Goal: Task Accomplishment & Management: Complete application form

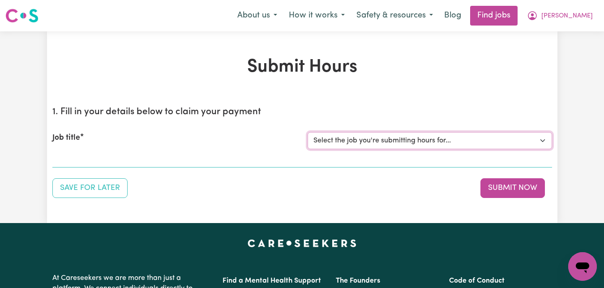
click at [541, 140] on select "Select the job you're submitting hours for... [[PERSON_NAME]] Care worker for s…" at bounding box center [430, 140] width 244 height 17
click option "[[PERSON_NAME]] Transportation to Bedford Day Options" at bounding box center [0, 0] width 0 height 0
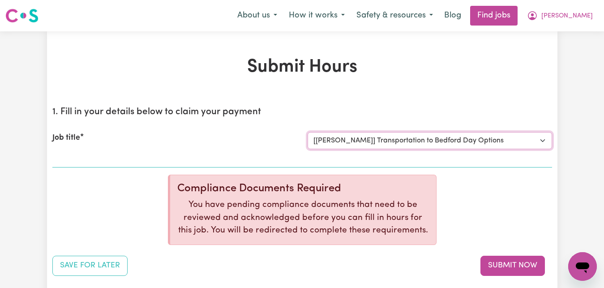
select select "0"
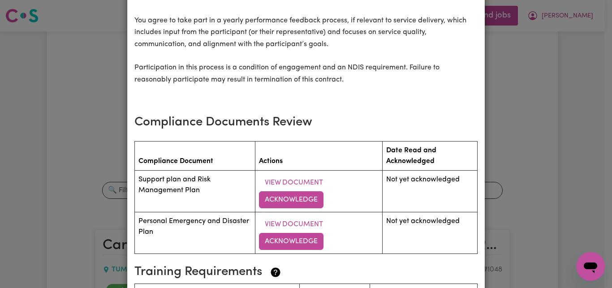
scroll to position [1128, 0]
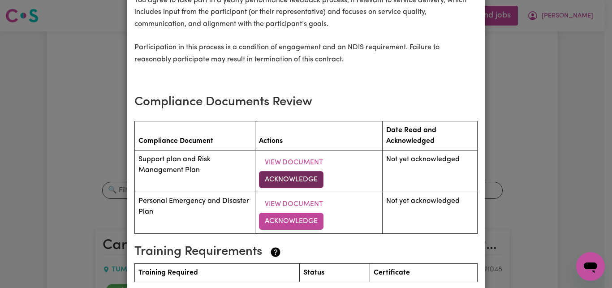
click at [286, 180] on button "Acknowledge" at bounding box center [291, 179] width 64 height 17
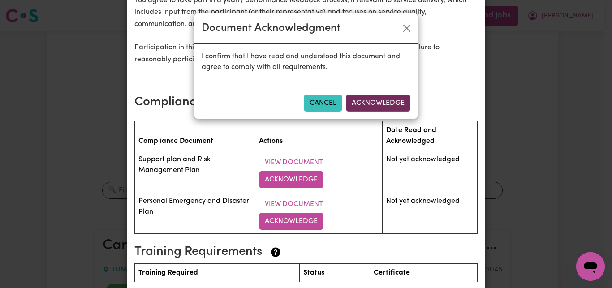
click at [372, 103] on button "Acknowledge" at bounding box center [378, 102] width 64 height 17
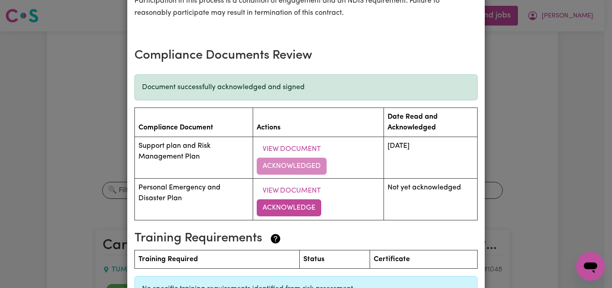
scroll to position [1251, 0]
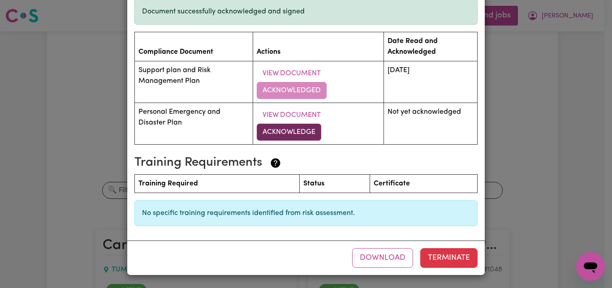
click at [297, 131] on button "Acknowledge" at bounding box center [289, 132] width 64 height 17
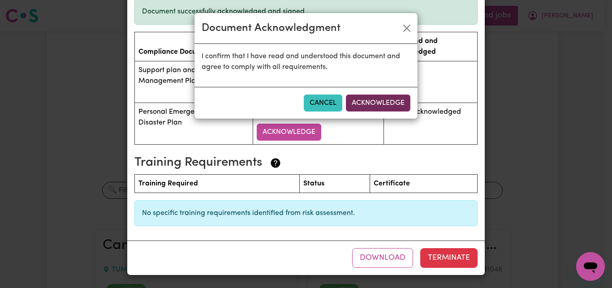
click at [382, 106] on button "Acknowledge" at bounding box center [378, 102] width 64 height 17
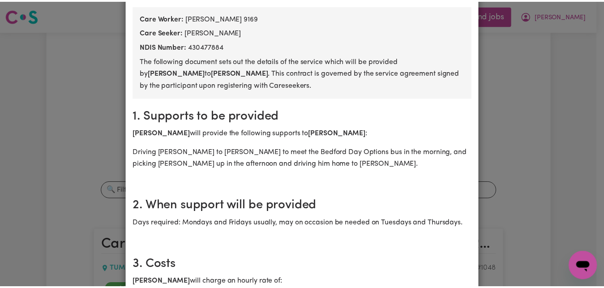
scroll to position [0, 0]
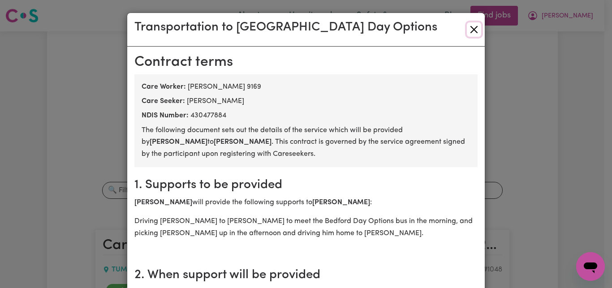
click at [471, 27] on button "Close" at bounding box center [474, 29] width 14 height 14
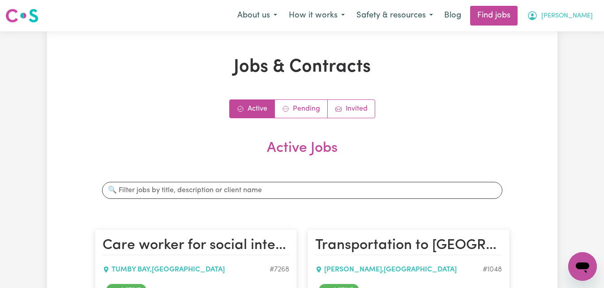
click at [582, 20] on span "[PERSON_NAME]" at bounding box center [566, 16] width 51 height 10
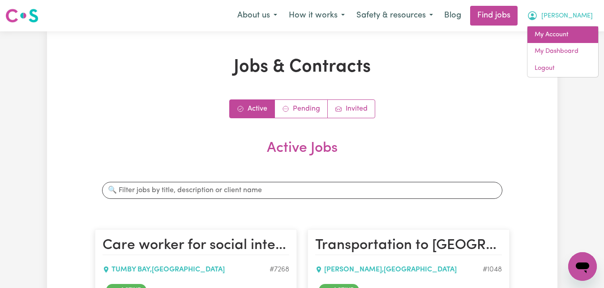
click at [581, 37] on link "My Account" at bounding box center [562, 34] width 71 height 17
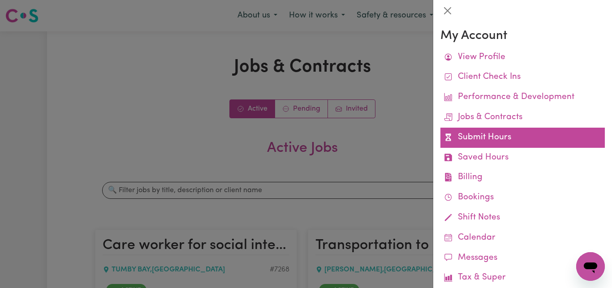
click at [479, 142] on link "Submit Hours" at bounding box center [522, 138] width 164 height 20
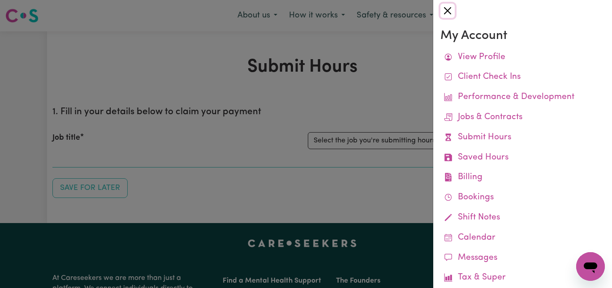
click at [447, 8] on button "Close" at bounding box center [447, 11] width 14 height 14
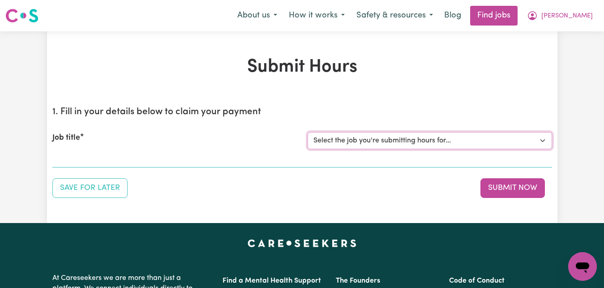
click at [308, 132] on select "Select the job you're submitting hours for... [[PERSON_NAME]] Care worker for s…" at bounding box center [430, 140] width 244 height 17
select select "1048"
click option "[[PERSON_NAME]] Transportation to Bedford Day Options" at bounding box center [0, 0] width 0 height 0
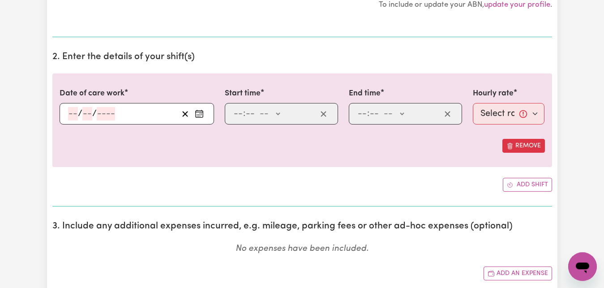
scroll to position [228, 0]
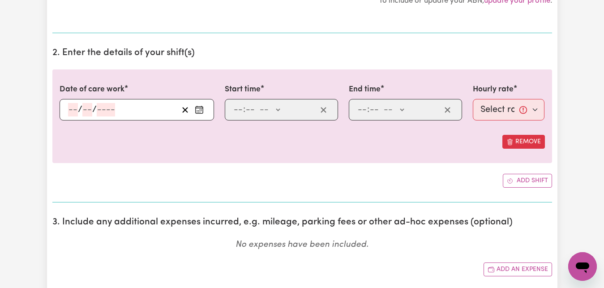
click at [201, 112] on icon "Enter the date of care work" at bounding box center [199, 109] width 9 height 9
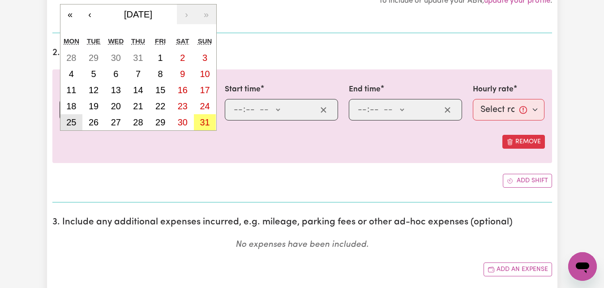
click at [74, 124] on abbr "25" at bounding box center [71, 122] width 10 height 10
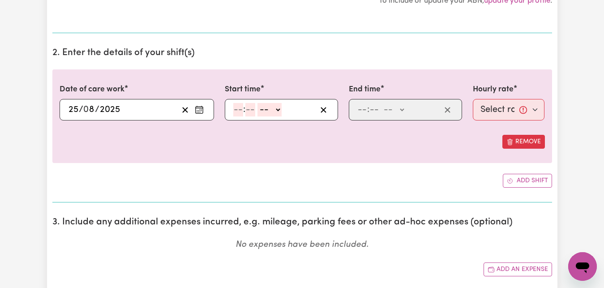
type input "[DATE]"
type input "25"
type input "8"
type input "2025"
click at [237, 111] on input "number" at bounding box center [238, 109] width 10 height 13
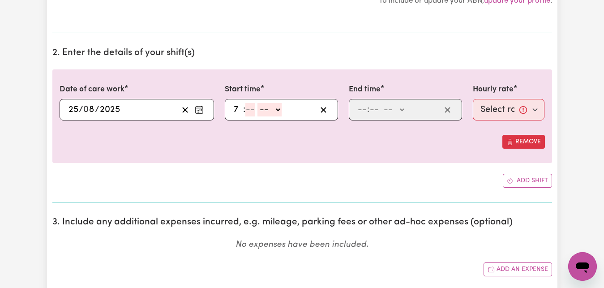
type input "7"
type input "30"
click at [255, 103] on select "-- AM PM" at bounding box center [267, 109] width 24 height 13
select select "am"
click option "AM" at bounding box center [0, 0] width 0 height 0
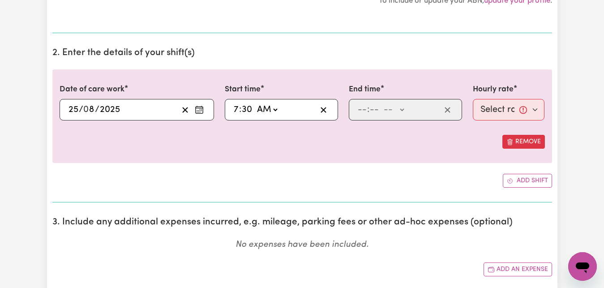
type input "07:30"
click at [360, 109] on input "number" at bounding box center [362, 109] width 10 height 13
type input "8"
type input "30"
click at [379, 103] on select "-- AM PM" at bounding box center [391, 109] width 24 height 13
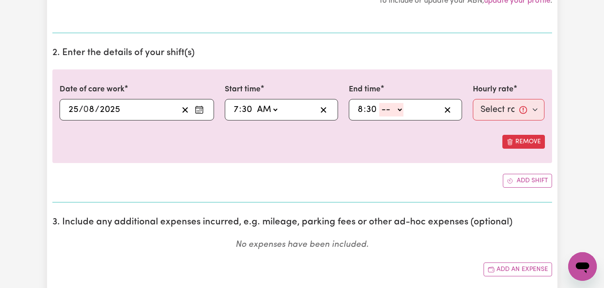
select select "am"
click option "AM" at bounding box center [0, 0] width 0 height 0
type input "08:30"
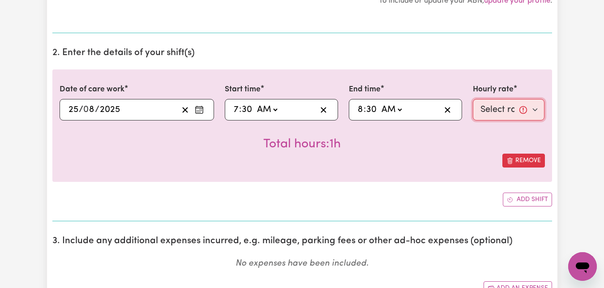
click at [473, 99] on select "Select rate... $83.16 (Weekday)" at bounding box center [509, 109] width 72 height 21
select select "83.16-Weekday"
click option "$83.16 (Weekday)" at bounding box center [0, 0] width 0 height 0
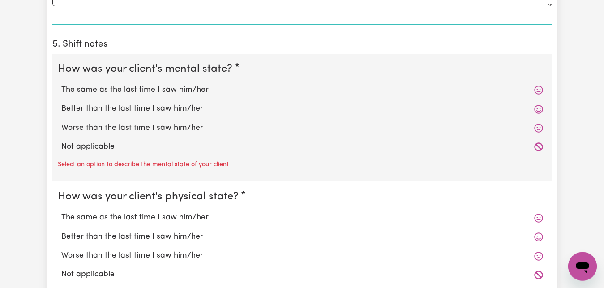
scroll to position [639, 0]
click at [139, 126] on label "Worse than the last time I saw him/her" at bounding box center [302, 128] width 482 height 12
click at [61, 122] on input "Worse than the last time I saw him/her" at bounding box center [61, 121] width 0 height 0
radio input "true"
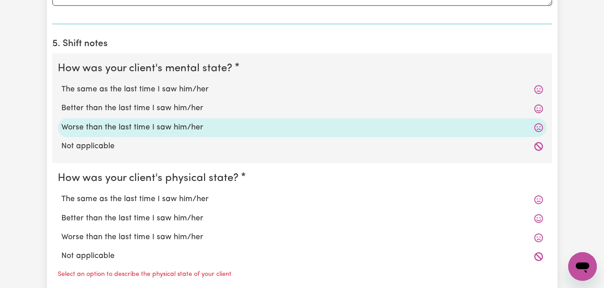
click at [88, 201] on label "The same as the last time I saw him/her" at bounding box center [302, 199] width 482 height 12
click at [61, 193] on input "The same as the last time I saw him/her" at bounding box center [61, 193] width 0 height 0
radio input "true"
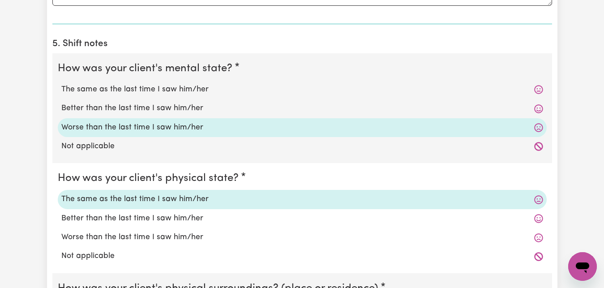
scroll to position [776, 0]
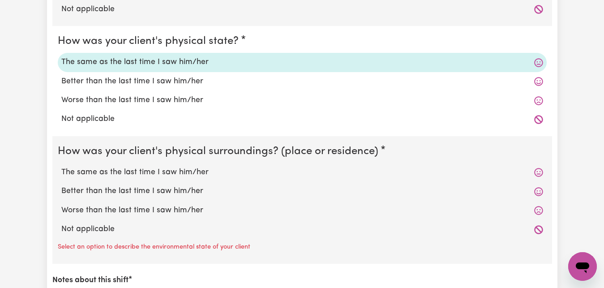
click at [150, 173] on label "The same as the last time I saw him/her" at bounding box center [302, 173] width 482 height 12
click at [61, 167] on input "The same as the last time I saw him/her" at bounding box center [61, 166] width 0 height 0
radio input "true"
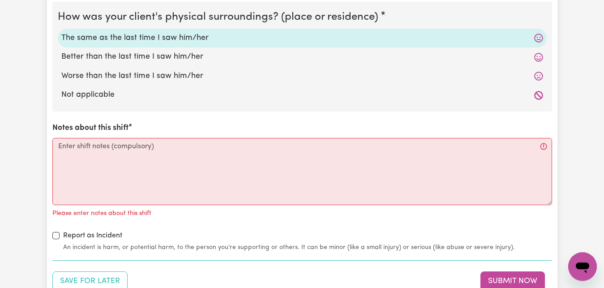
scroll to position [913, 0]
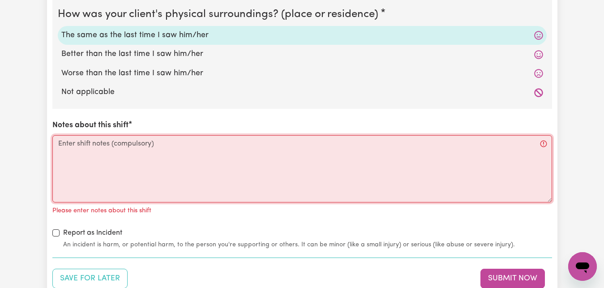
click at [59, 142] on textarea "Notes about this shift" at bounding box center [302, 168] width 500 height 67
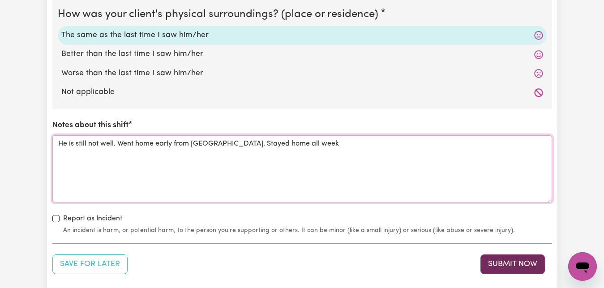
type textarea "He is still not well. Went home early from [GEOGRAPHIC_DATA]. Stayed home all w…"
click at [494, 264] on button "Submit Now" at bounding box center [512, 264] width 64 height 20
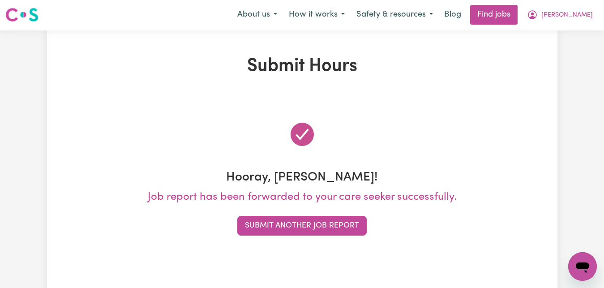
scroll to position [0, 0]
